Goal: Task Accomplishment & Management: Use online tool/utility

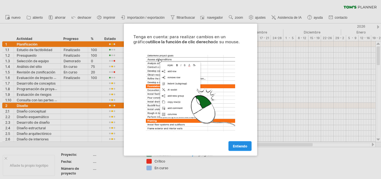
click at [244, 147] on font "Entiendo" at bounding box center [240, 146] width 14 height 4
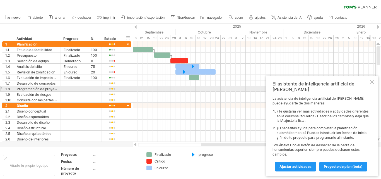
click at [372, 84] on div at bounding box center [372, 82] width 4 height 4
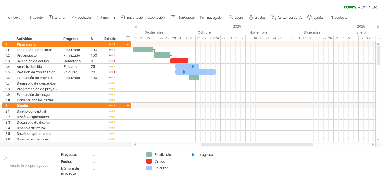
click at [136, 26] on div at bounding box center [136, 27] width 2 height 4
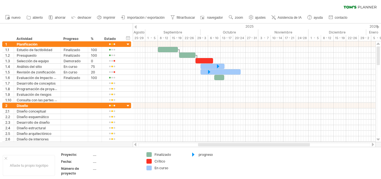
click at [136, 26] on div at bounding box center [136, 27] width 2 height 4
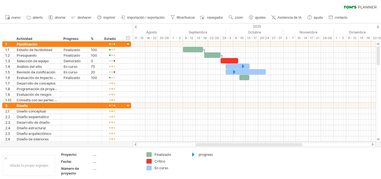
click at [136, 26] on div at bounding box center [136, 27] width 2 height 4
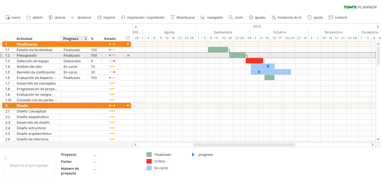
click at [81, 55] on div "Finalizado" at bounding box center [74, 54] width 21 height 5
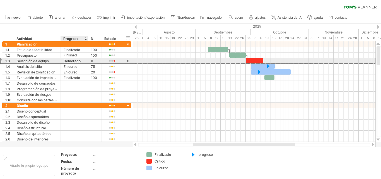
click at [81, 60] on div "Demorado" at bounding box center [74, 60] width 21 height 5
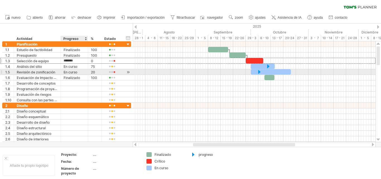
click at [83, 72] on div "En curso" at bounding box center [74, 71] width 21 height 5
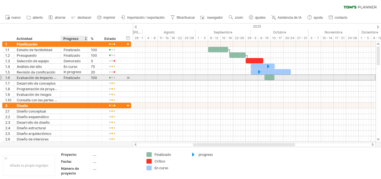
click at [83, 76] on div "Finalizado" at bounding box center [74, 77] width 21 height 5
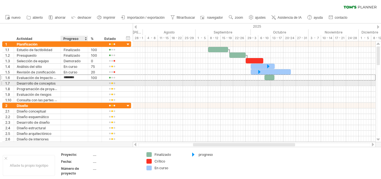
click at [83, 81] on div at bounding box center [74, 82] width 21 height 5
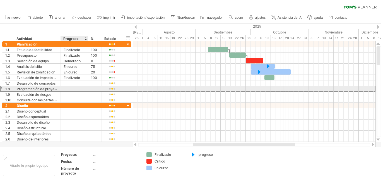
click at [82, 89] on div at bounding box center [74, 88] width 21 height 5
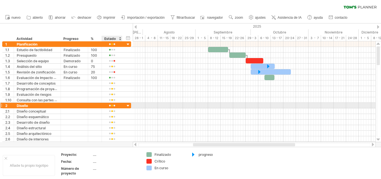
click at [127, 104] on div at bounding box center [128, 105] width 5 height 5
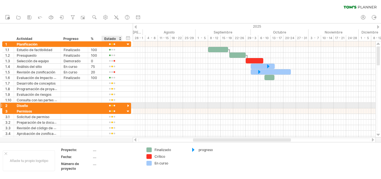
click at [128, 106] on div at bounding box center [128, 105] width 5 height 5
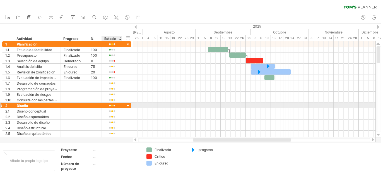
click at [128, 106] on div at bounding box center [128, 105] width 5 height 5
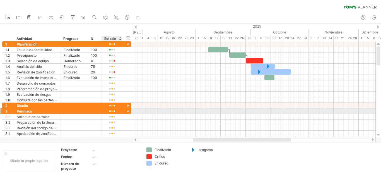
click at [127, 111] on div at bounding box center [128, 111] width 5 height 5
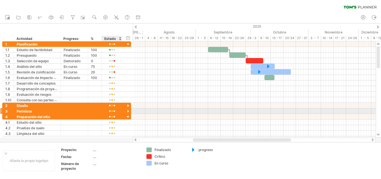
click at [127, 111] on div at bounding box center [128, 111] width 5 height 5
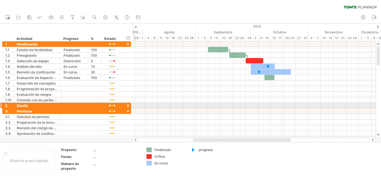
click at [130, 106] on div at bounding box center [128, 105] width 5 height 5
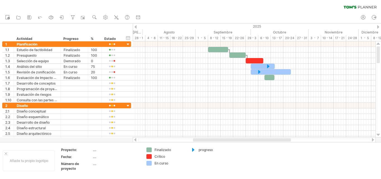
click at [136, 27] on div at bounding box center [136, 27] width 2 height 4
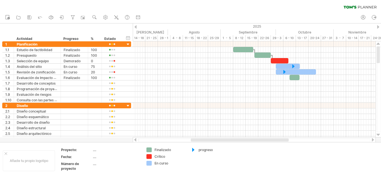
click at [136, 27] on div at bounding box center [136, 27] width 2 height 4
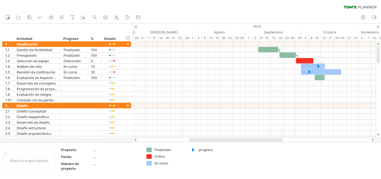
click at [136, 27] on div at bounding box center [136, 27] width 2 height 4
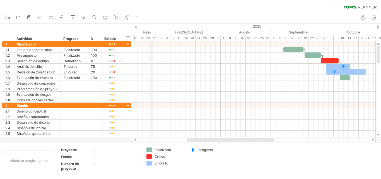
click at [151, 31] on div "Junio" at bounding box center [134, 32] width 53 height 6
click at [97, 150] on div "...." at bounding box center [116, 149] width 47 height 5
click at [97, 150] on input "text" at bounding box center [115, 149] width 45 height 5
type input "**********"
click at [108, 154] on div "...." at bounding box center [116, 156] width 47 height 5
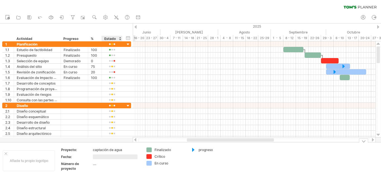
click at [107, 155] on input "text" at bounding box center [115, 156] width 45 height 5
type input "**********"
click at [106, 164] on div "...." at bounding box center [116, 163] width 47 height 5
type input "*"
click at [170, 149] on font "Finalizado" at bounding box center [163, 150] width 16 height 4
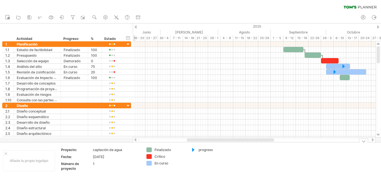
click at [149, 150] on div "Intentando acceder a [DOMAIN_NAME] Conectado de nuevo... 0% borrar filtro" at bounding box center [190, 89] width 381 height 179
click at [162, 149] on div "añadir color" at bounding box center [170, 147] width 37 height 9
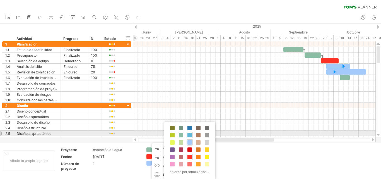
click at [188, 135] on span at bounding box center [190, 135] width 4 height 4
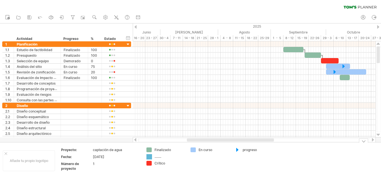
click at [151, 156] on div "Intentando acceder a [DOMAIN_NAME] Conectado de nuevo... 0% borrar filtro" at bounding box center [190, 89] width 381 height 179
click at [163, 157] on div "........" at bounding box center [170, 156] width 30 height 5
click at [240, 150] on div at bounding box center [238, 149] width 6 height 5
click at [161, 155] on div at bounding box center [170, 156] width 30 height 5
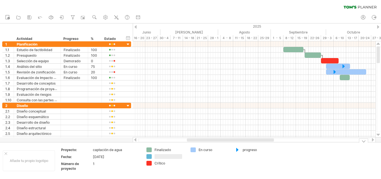
click at [161, 155] on input "text" at bounding box center [169, 156] width 28 height 5
